Goal: Find specific page/section

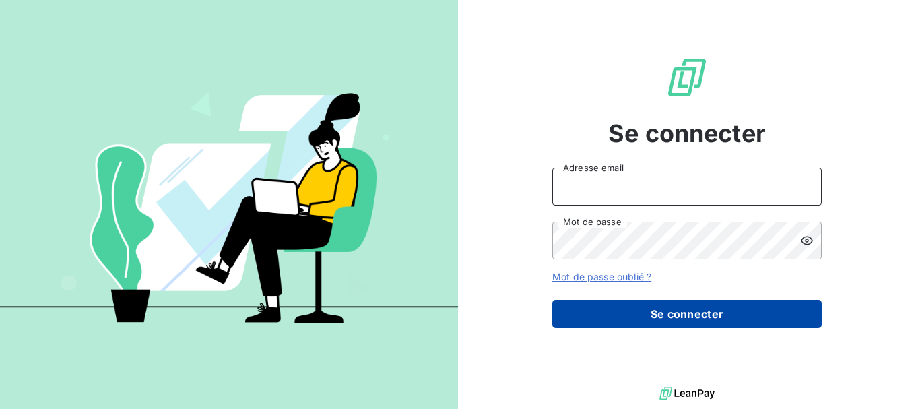
type input "derrej@arceurope.fr"
click at [630, 315] on button "Se connecter" at bounding box center [686, 314] width 269 height 28
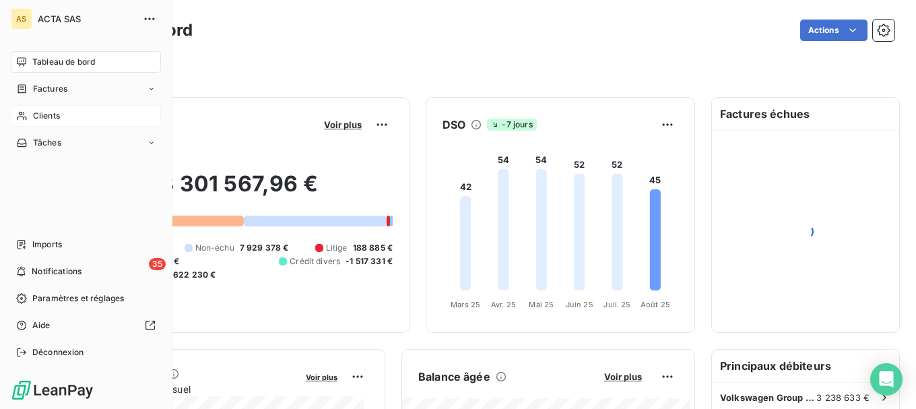
click at [63, 110] on div "Clients" at bounding box center [86, 116] width 150 height 22
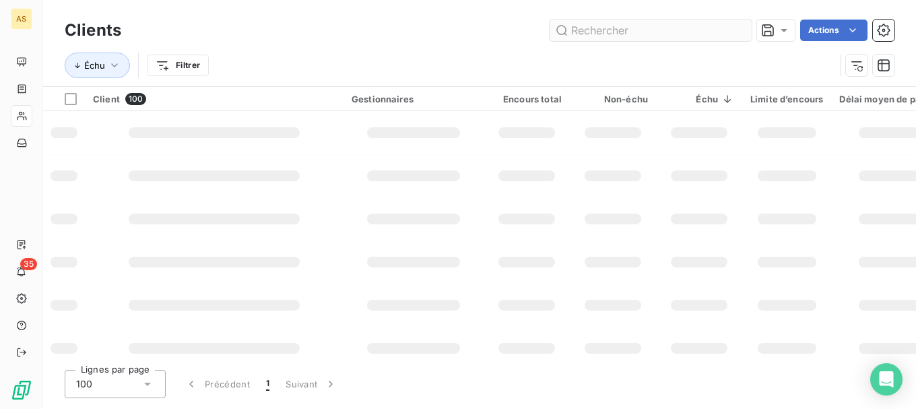
click at [591, 32] on input "text" at bounding box center [650, 31] width 202 height 22
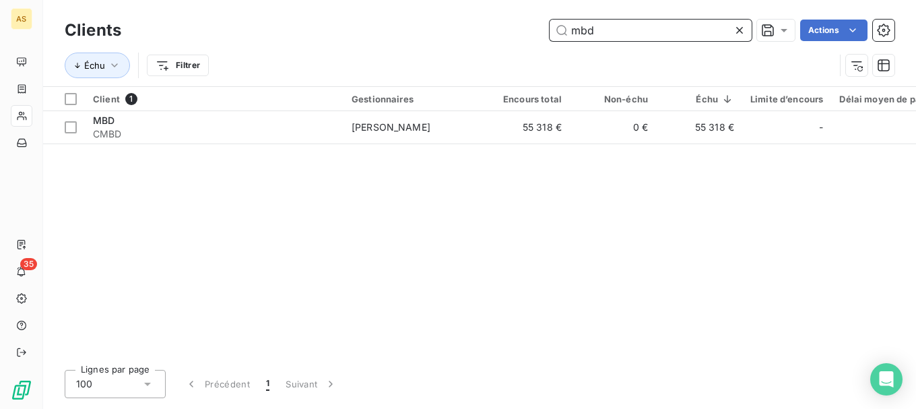
drag, startPoint x: 636, startPoint y: 35, endPoint x: 470, endPoint y: -5, distance: 171.0
click at [470, 0] on html "AS 35 Clients mbd Actions Échu Filtrer Client 1 Gestionnaires Encours total Non…" at bounding box center [458, 204] width 916 height 409
drag, startPoint x: 641, startPoint y: 32, endPoint x: 370, endPoint y: 4, distance: 272.2
click at [370, 4] on div "Clients mondial Actions Échu Filtrer" at bounding box center [479, 43] width 873 height 86
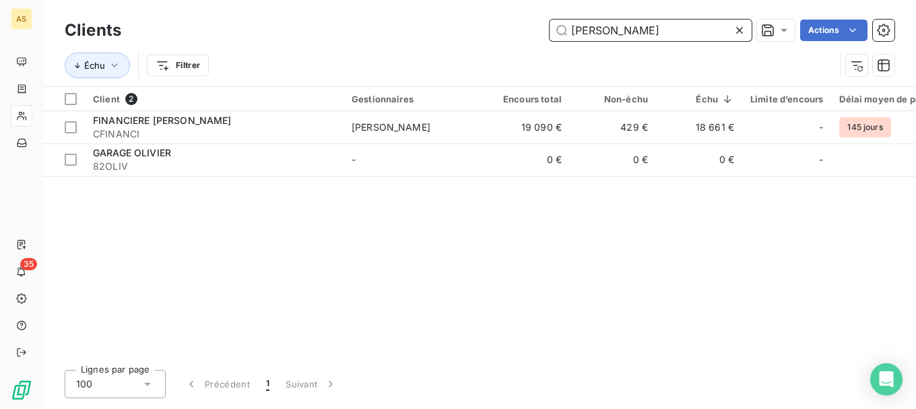
drag, startPoint x: 661, startPoint y: 32, endPoint x: 321, endPoint y: 11, distance: 340.7
click at [321, 11] on div "Clients olivier Actions Échu Filtrer" at bounding box center [479, 43] width 873 height 86
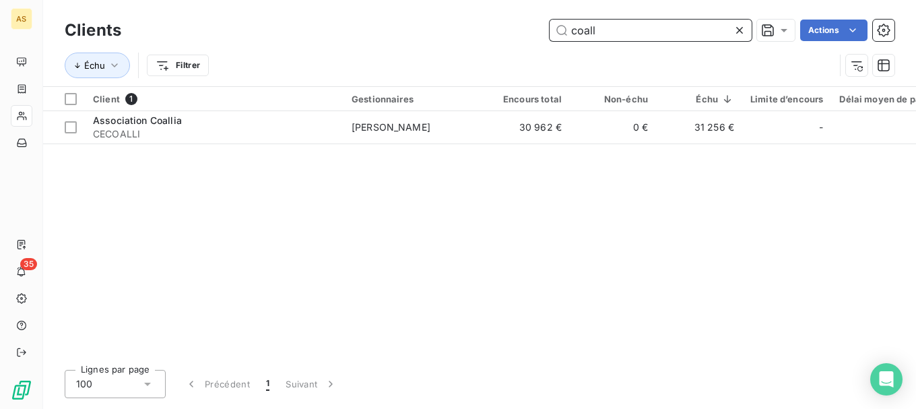
drag, startPoint x: 609, startPoint y: 30, endPoint x: 387, endPoint y: -16, distance: 226.2
click at [387, 0] on html "AS 35 Clients coall Actions Échu Filtrer Client 1 Gestionnaires Encours total N…" at bounding box center [458, 204] width 916 height 409
type input "s"
drag, startPoint x: 581, startPoint y: 20, endPoint x: 226, endPoint y: -23, distance: 357.5
click at [226, 0] on html "AS 35 Clients dassault Actions Échu Filtrer Client 1 Gestionnaires Encours tota…" at bounding box center [458, 204] width 916 height 409
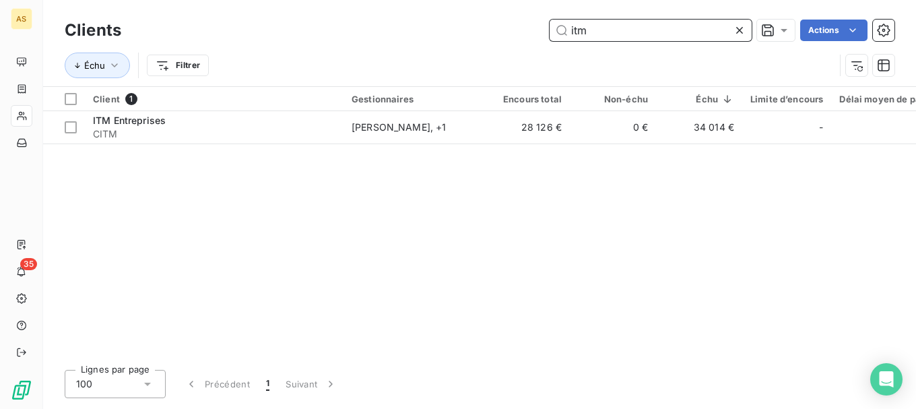
drag, startPoint x: 617, startPoint y: 32, endPoint x: 346, endPoint y: -7, distance: 274.2
click at [346, 0] on html "AS 35 Clients itm Actions Échu Filtrer Client 1 Gestionnaires Encours total Non…" at bounding box center [458, 204] width 916 height 409
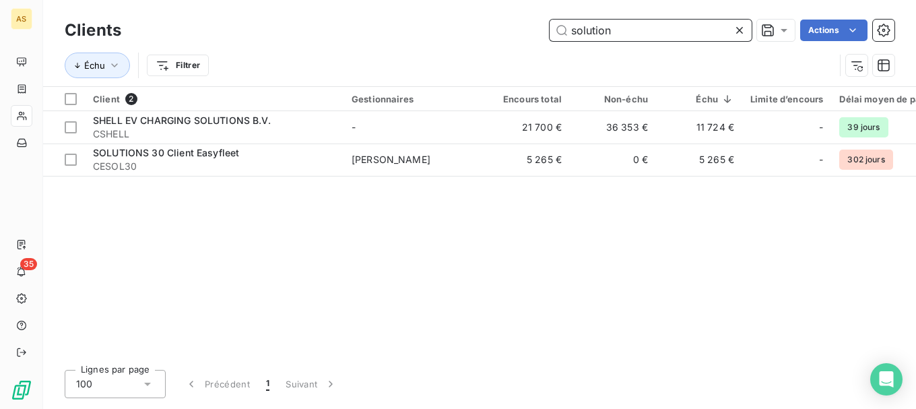
drag, startPoint x: 160, startPoint y: -6, endPoint x: 149, endPoint y: -15, distance: 13.4
click at [149, 0] on html "AS 35 Clients solution Actions Échu Filtrer Client 2 Gestionnaires Encours tota…" at bounding box center [458, 204] width 916 height 409
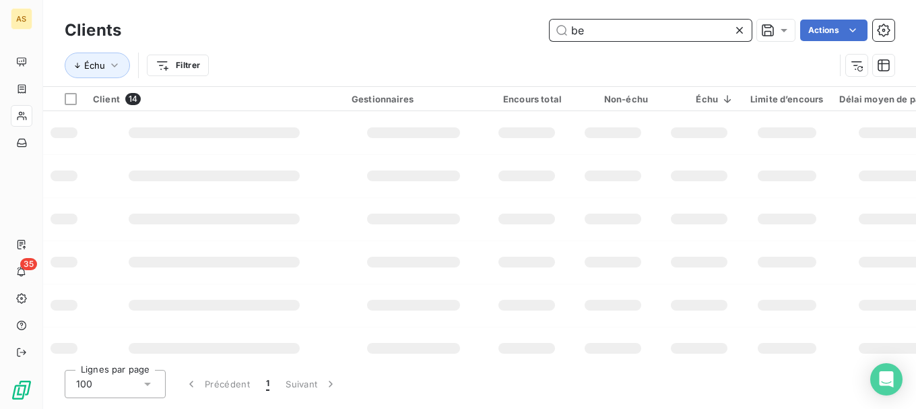
type input "b"
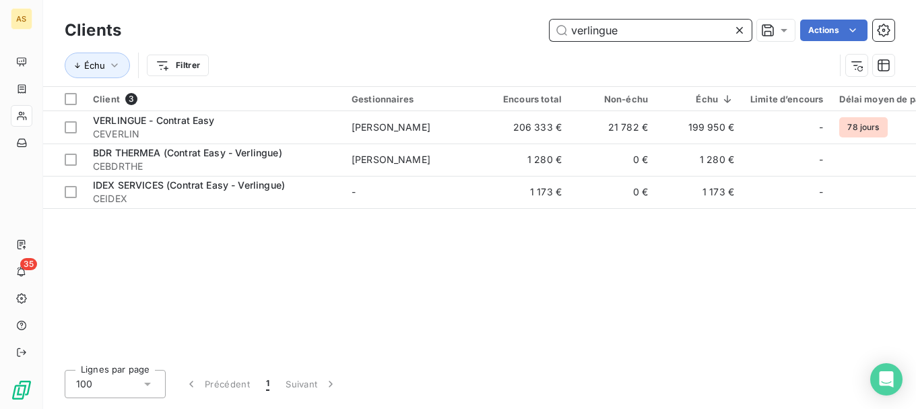
drag, startPoint x: 657, startPoint y: 28, endPoint x: 287, endPoint y: 13, distance: 370.0
click at [289, 13] on div "Clients verlingue Actions Échu Filtrer" at bounding box center [479, 43] width 873 height 86
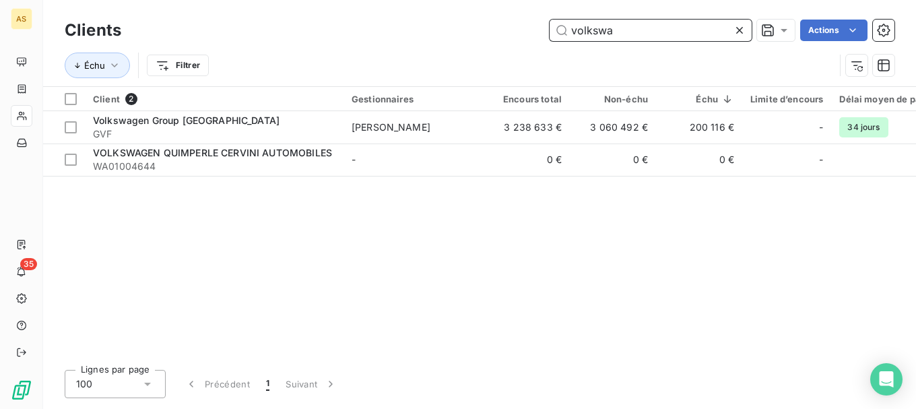
drag, startPoint x: 556, startPoint y: 40, endPoint x: 288, endPoint y: -1, distance: 271.1
click at [288, 0] on html "AS 35 Clients volkswa Actions Échu Filtrer Client 2 Gestionnaires Encours total…" at bounding box center [458, 204] width 916 height 409
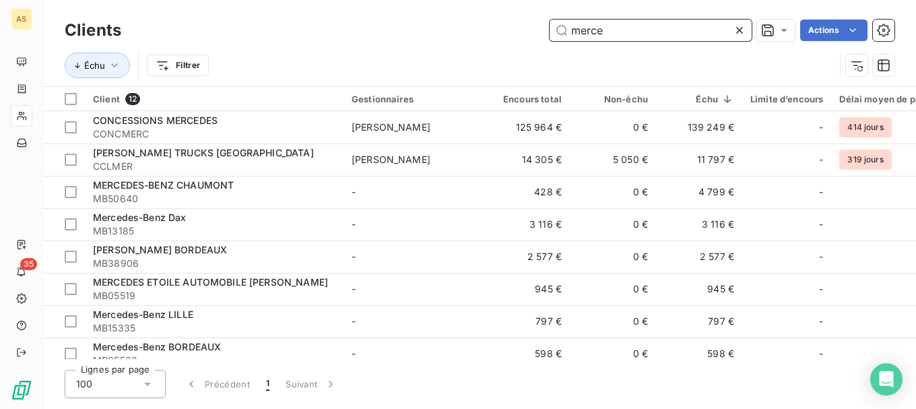
drag, startPoint x: 546, startPoint y: 11, endPoint x: 477, endPoint y: -30, distance: 80.0
click at [477, 0] on html "AS 35 Clients merce Actions Échu Filtrer Client 12 Gestionnaires Encours total …" at bounding box center [458, 204] width 916 height 409
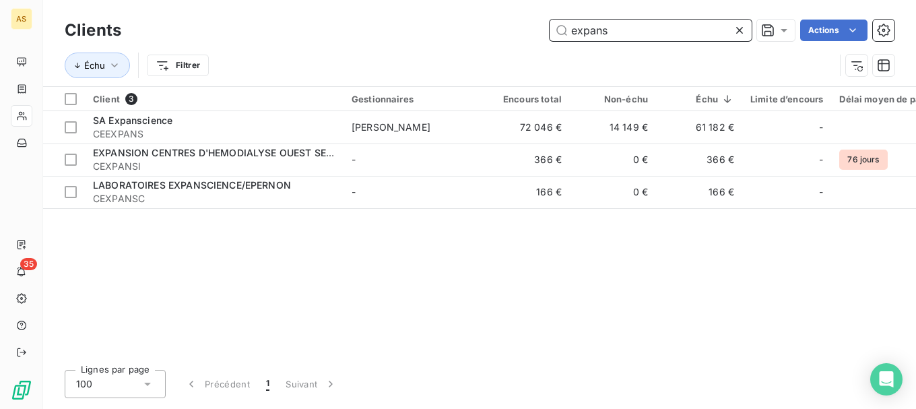
type input "expans"
